Goal: Task Accomplishment & Management: Use online tool/utility

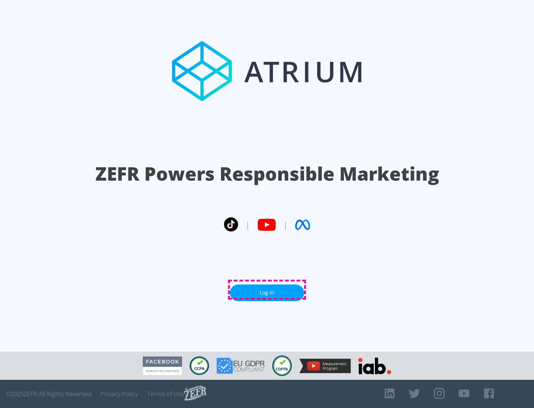
click at [267, 290] on link "Log In" at bounding box center [267, 292] width 74 height 17
